Goal: Browse casually

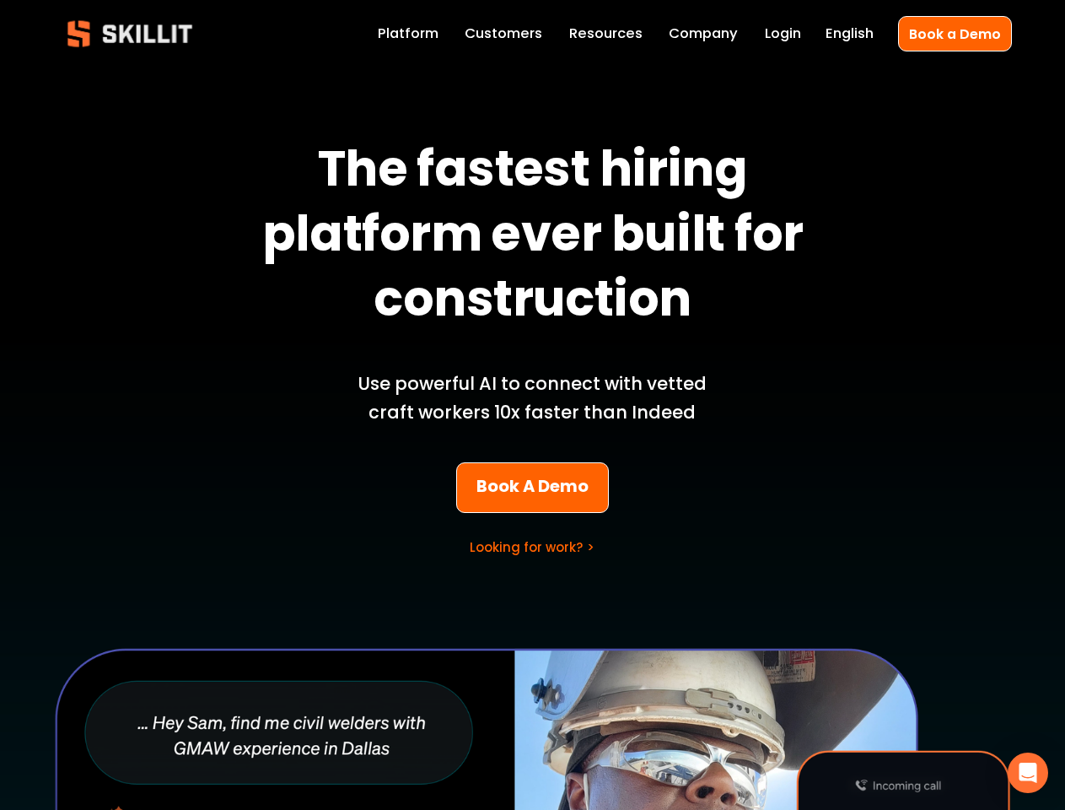
click at [532, 405] on p "Use powerful AI to connect with vetted craft workers 10x faster than Indeed" at bounding box center [533, 397] width 394 height 57
click at [1028, 772] on icon "Open Intercom Messenger" at bounding box center [1028, 772] width 18 height 20
